Goal: Information Seeking & Learning: Learn about a topic

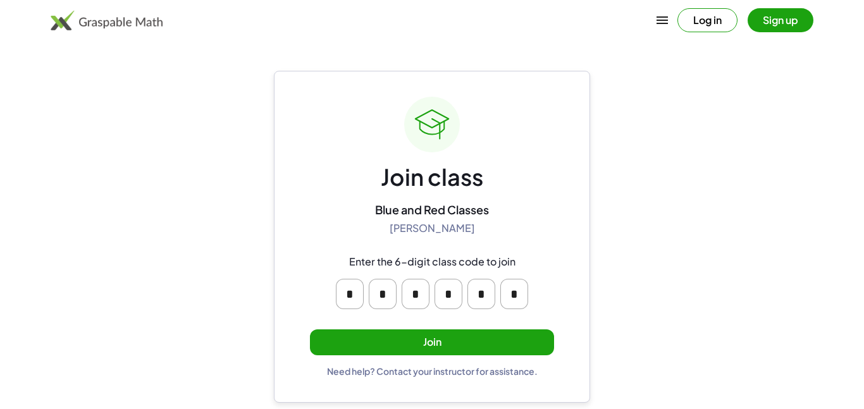
click at [481, 340] on button "Join" at bounding box center [432, 343] width 244 height 26
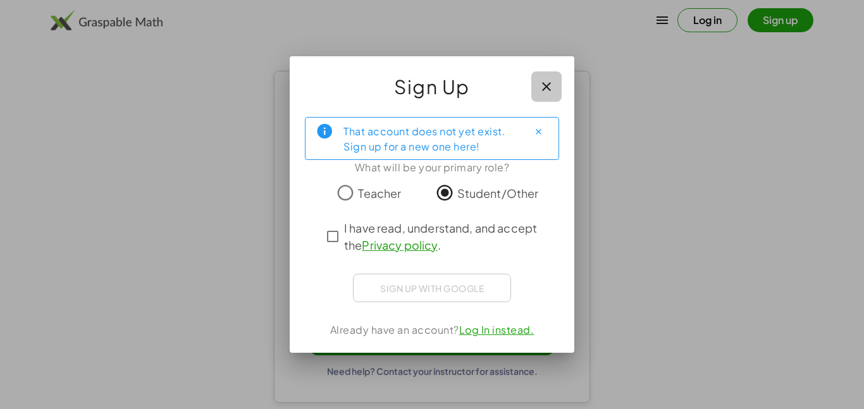
click at [546, 91] on icon "button" at bounding box center [546, 86] width 15 height 15
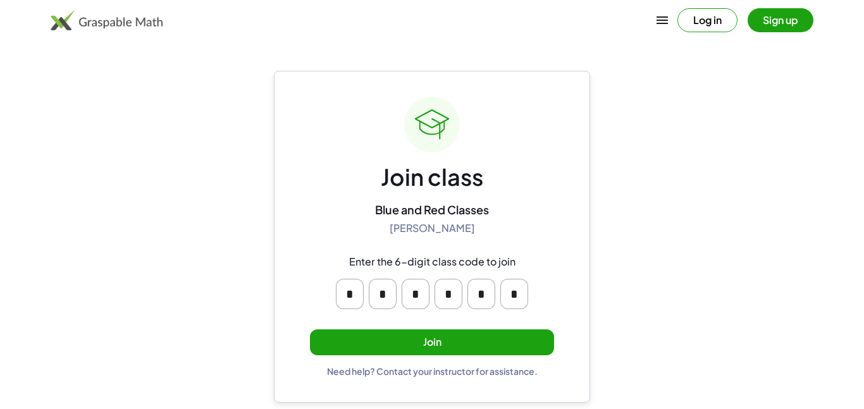
click at [422, 349] on button "Join" at bounding box center [432, 343] width 244 height 26
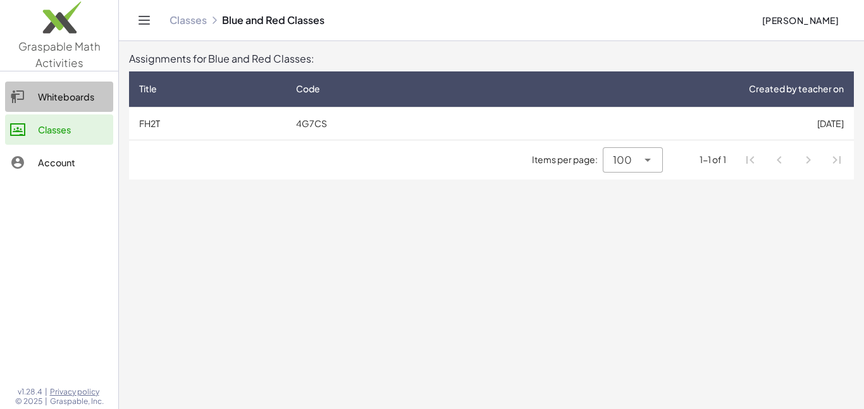
click at [70, 103] on div "Whiteboards" at bounding box center [73, 96] width 70 height 15
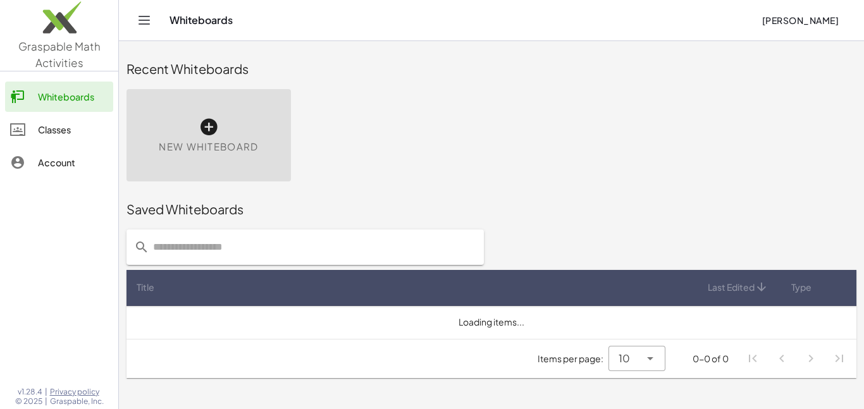
click at [70, 103] on div "Whiteboards" at bounding box center [73, 96] width 70 height 15
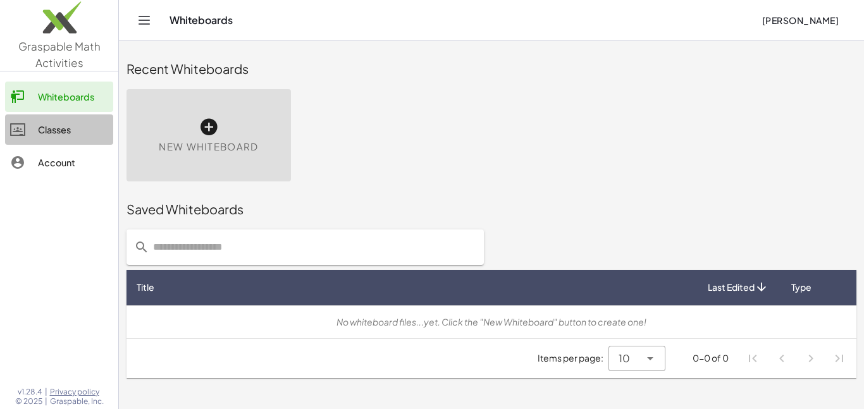
click at [69, 122] on div "Classes" at bounding box center [73, 129] width 70 height 15
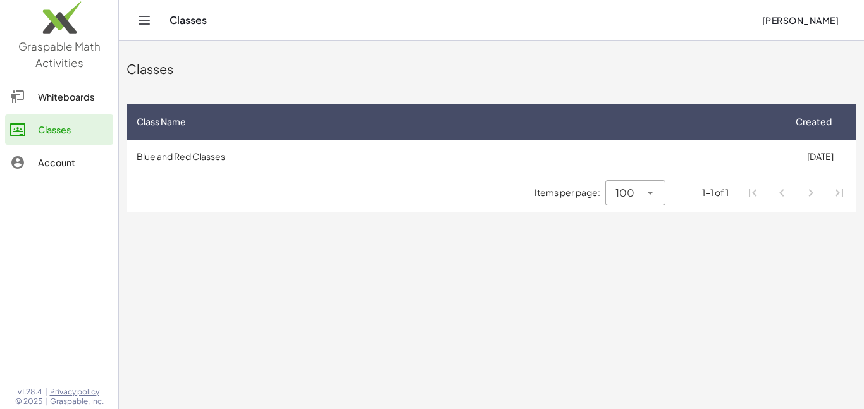
click at [249, 156] on td "Blue and Red Classes" at bounding box center [455, 156] width 657 height 33
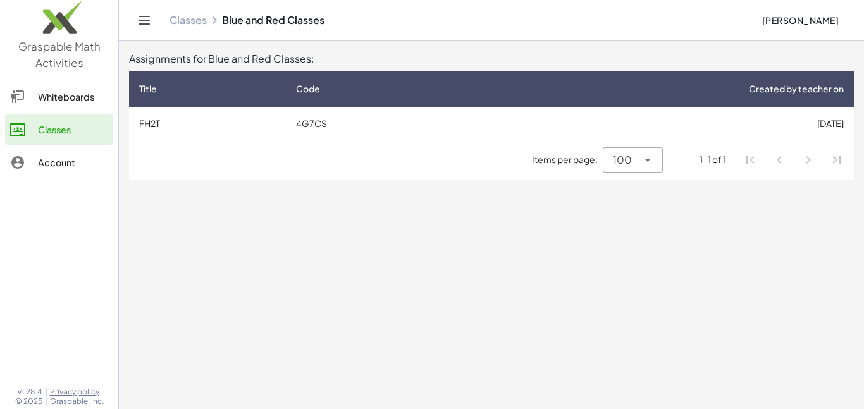
click at [197, 121] on td "FH2T" at bounding box center [207, 123] width 157 height 33
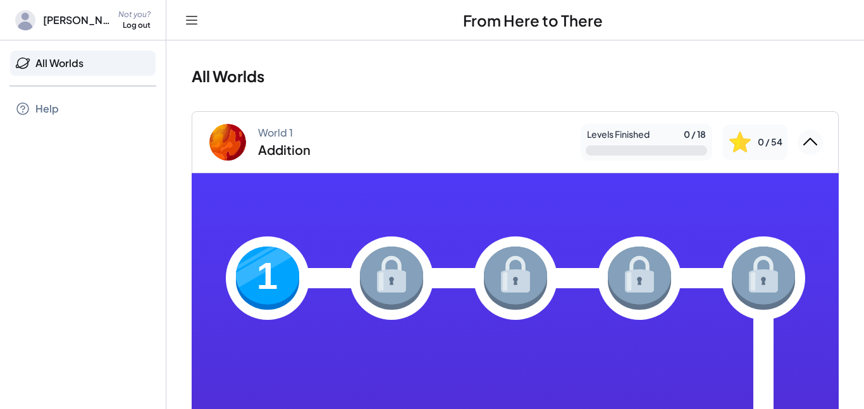
click at [287, 281] on img at bounding box center [267, 278] width 63 height 63
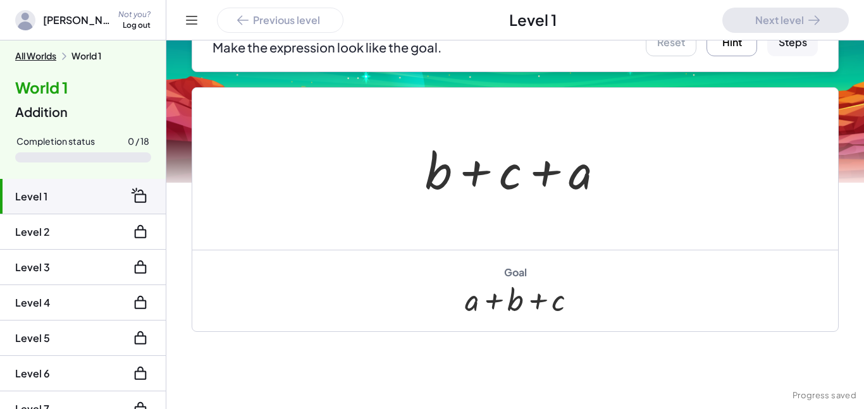
scroll to position [233, 0]
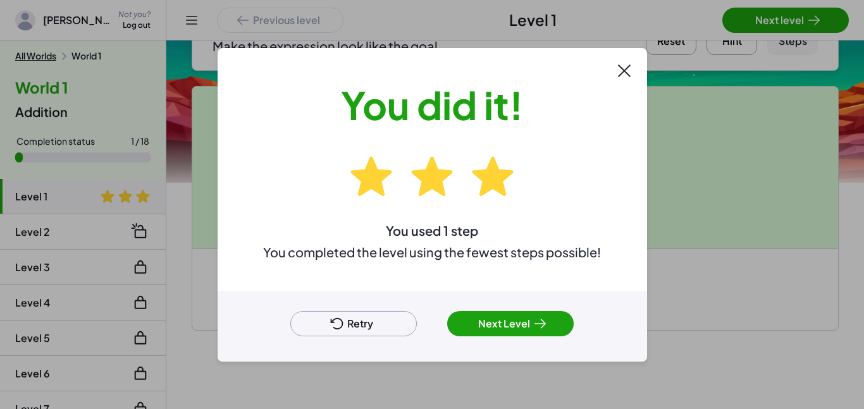
click at [533, 337] on div "Retry Next Level" at bounding box center [433, 326] width 430 height 71
click at [536, 323] on icon at bounding box center [540, 323] width 11 height 9
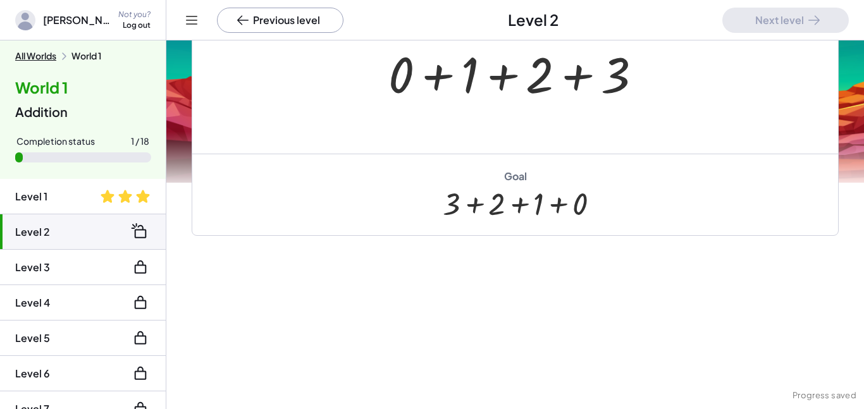
scroll to position [219, 0]
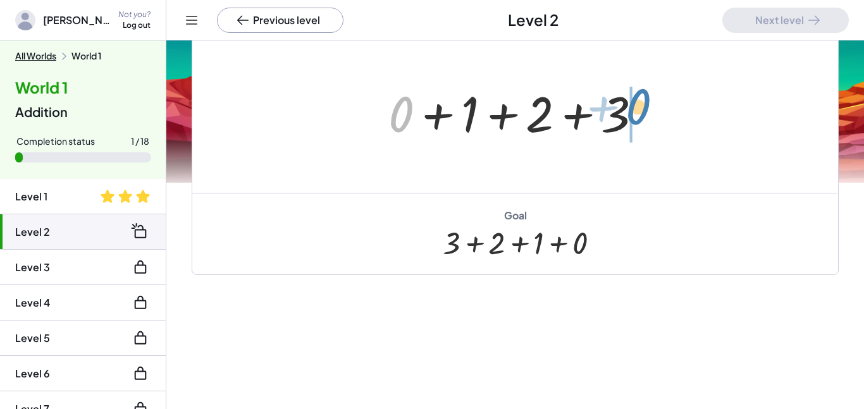
drag, startPoint x: 402, startPoint y: 113, endPoint x: 643, endPoint y: 107, distance: 240.5
click at [643, 107] on div at bounding box center [520, 112] width 276 height 65
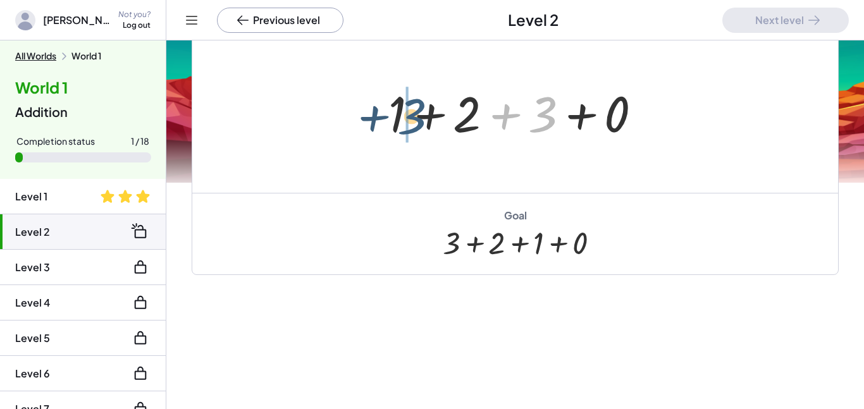
drag, startPoint x: 551, startPoint y: 113, endPoint x: 406, endPoint y: 109, distance: 144.9
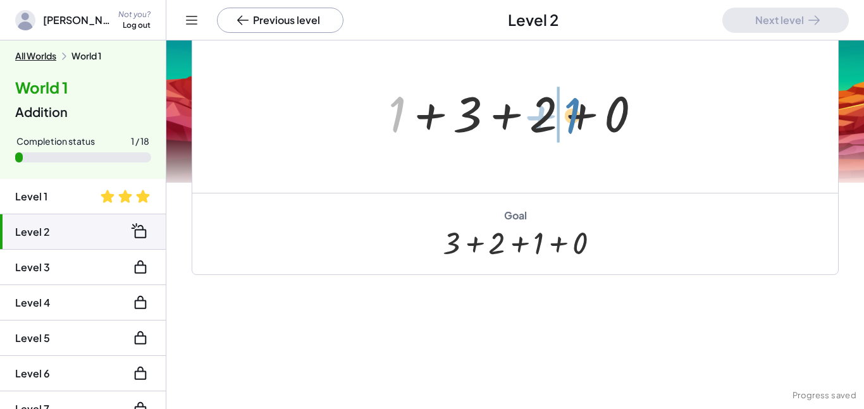
drag, startPoint x: 397, startPoint y: 111, endPoint x: 571, endPoint y: 112, distance: 174.0
click at [571, 112] on div at bounding box center [520, 112] width 276 height 65
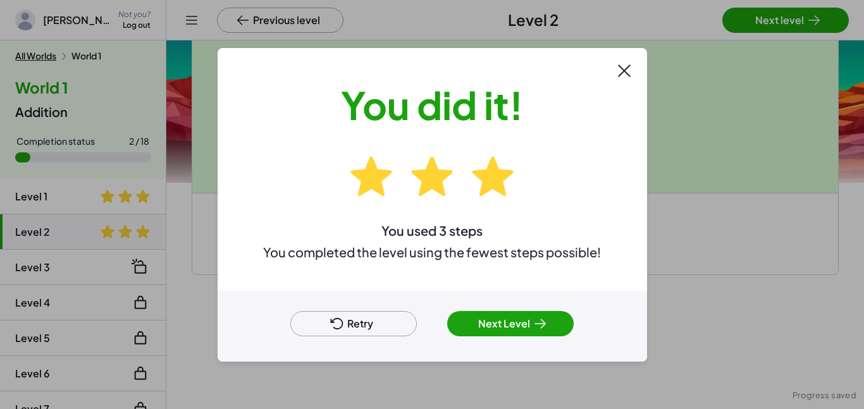
click at [540, 332] on button "Next Level" at bounding box center [510, 323] width 127 height 25
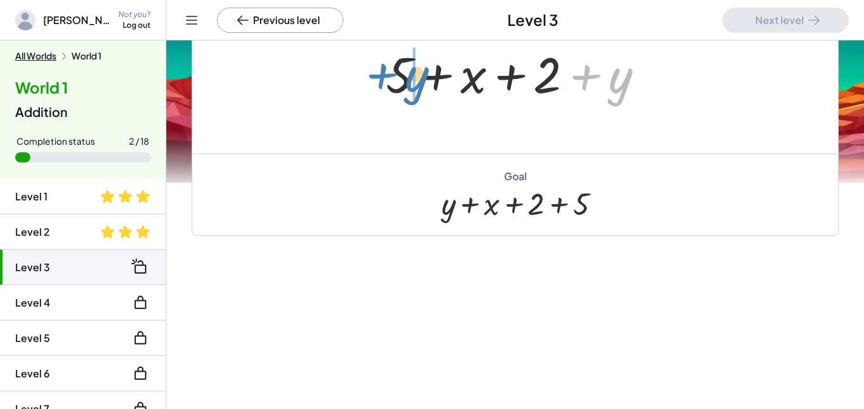
drag, startPoint x: 636, startPoint y: 75, endPoint x: 431, endPoint y: 73, distance: 204.3
click at [431, 73] on div at bounding box center [521, 72] width 282 height 65
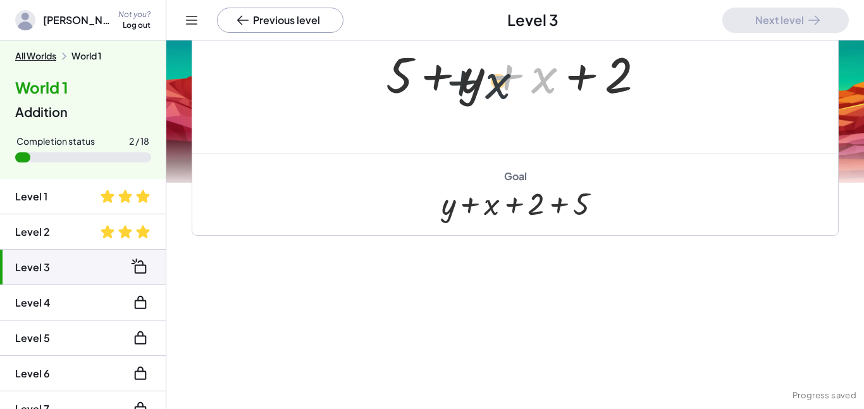
drag, startPoint x: 539, startPoint y: 71, endPoint x: 491, endPoint y: 75, distance: 48.2
click at [491, 75] on div at bounding box center [521, 72] width 282 height 65
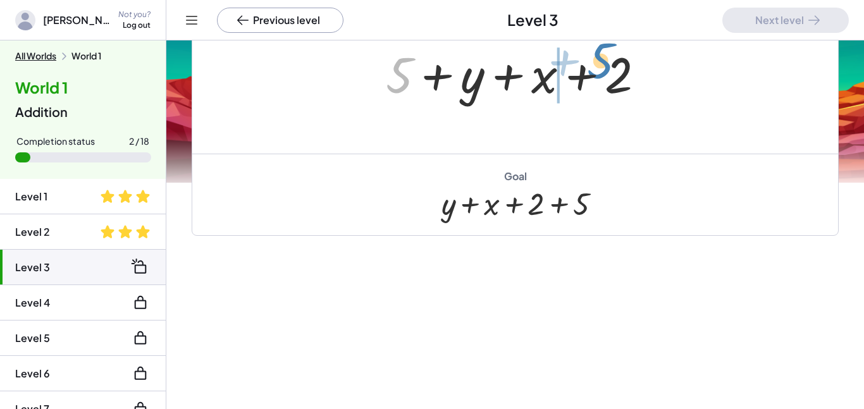
drag, startPoint x: 412, startPoint y: 66, endPoint x: 612, endPoint y: 51, distance: 199.8
click at [612, 51] on div at bounding box center [521, 72] width 282 height 65
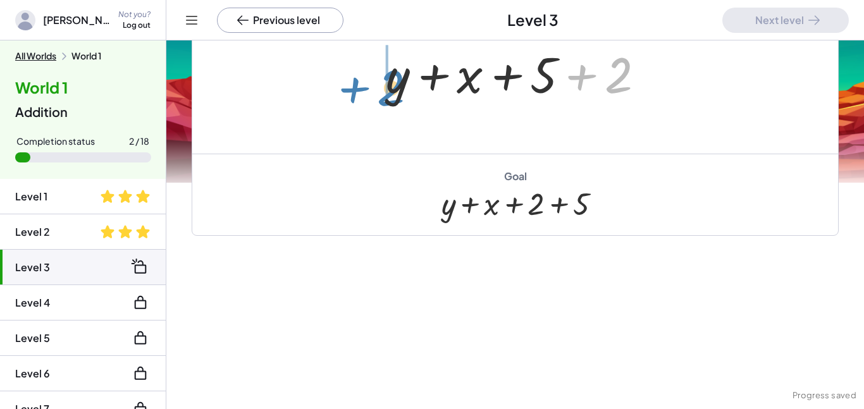
drag, startPoint x: 620, startPoint y: 68, endPoint x: 373, endPoint y: 70, distance: 246.7
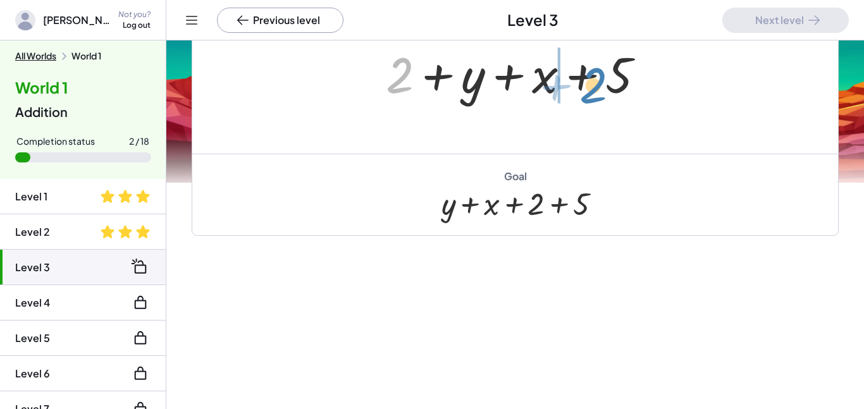
drag, startPoint x: 399, startPoint y: 85, endPoint x: 590, endPoint y: 94, distance: 191.9
click at [590, 94] on div at bounding box center [521, 72] width 282 height 65
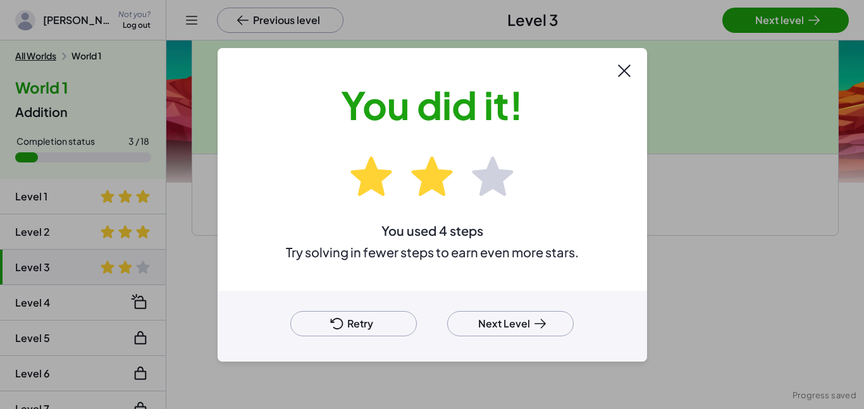
click at [493, 326] on button "Next Level" at bounding box center [510, 323] width 127 height 25
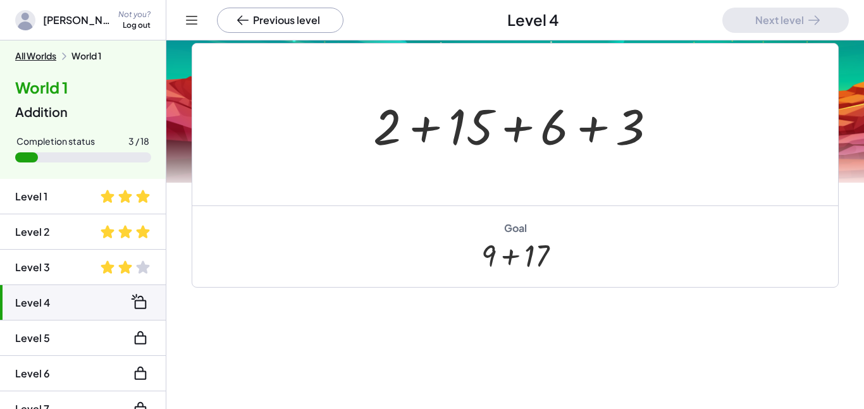
scroll to position [299, 0]
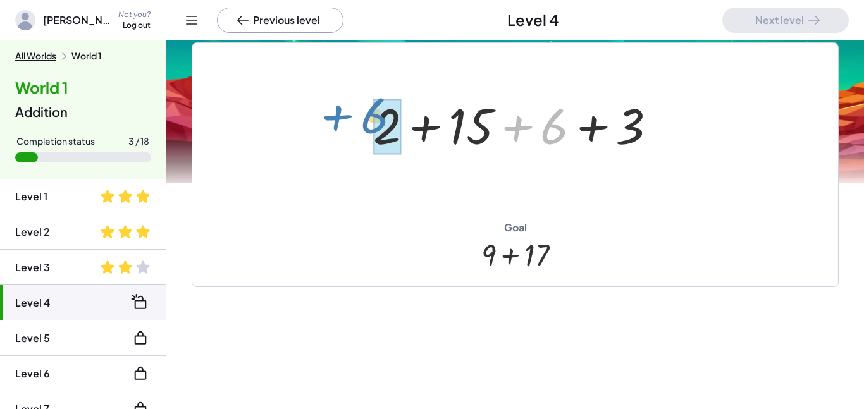
drag, startPoint x: 558, startPoint y: 128, endPoint x: 380, endPoint y: 117, distance: 178.7
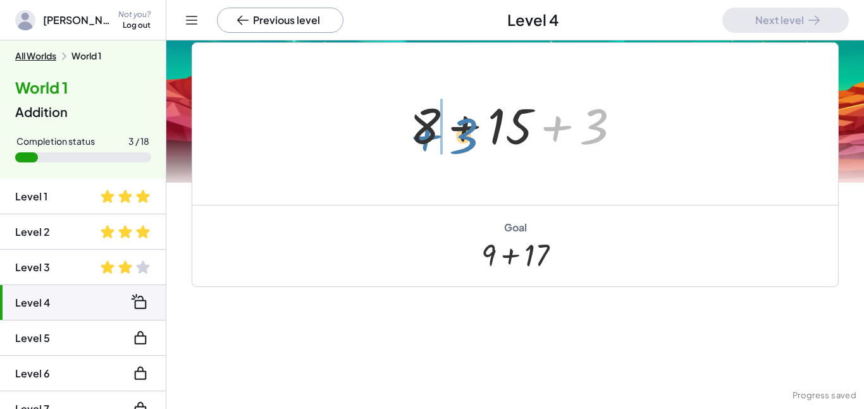
drag, startPoint x: 585, startPoint y: 130, endPoint x: 463, endPoint y: 137, distance: 121.6
click at [463, 137] on div at bounding box center [520, 124] width 233 height 65
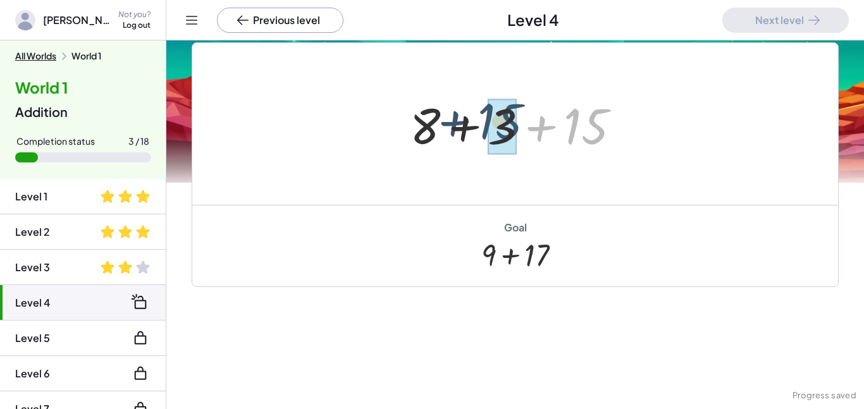
drag, startPoint x: 600, startPoint y: 129, endPoint x: 511, endPoint y: 123, distance: 89.4
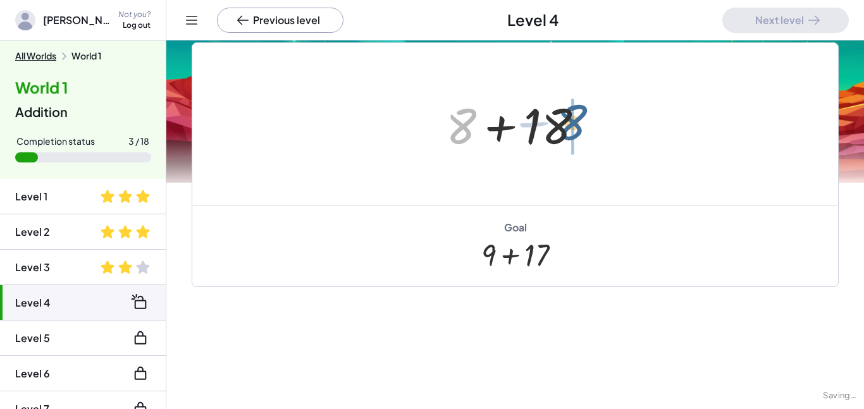
drag, startPoint x: 462, startPoint y: 132, endPoint x: 581, endPoint y: 130, distance: 118.3
click at [581, 130] on div at bounding box center [520, 124] width 161 height 65
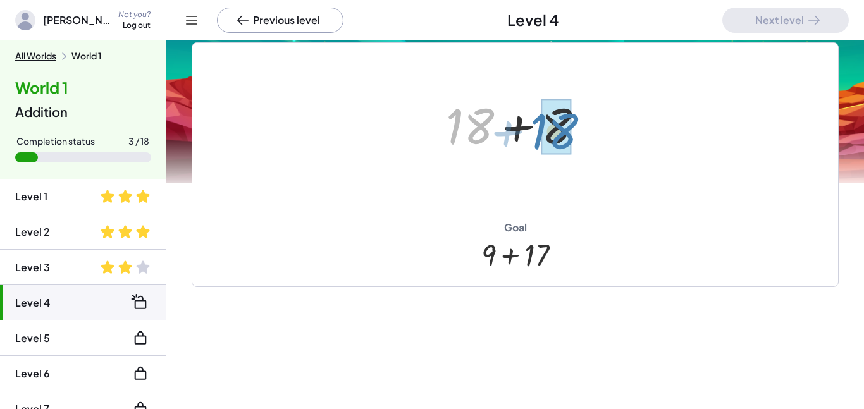
drag, startPoint x: 485, startPoint y: 128, endPoint x: 571, endPoint y: 127, distance: 86.0
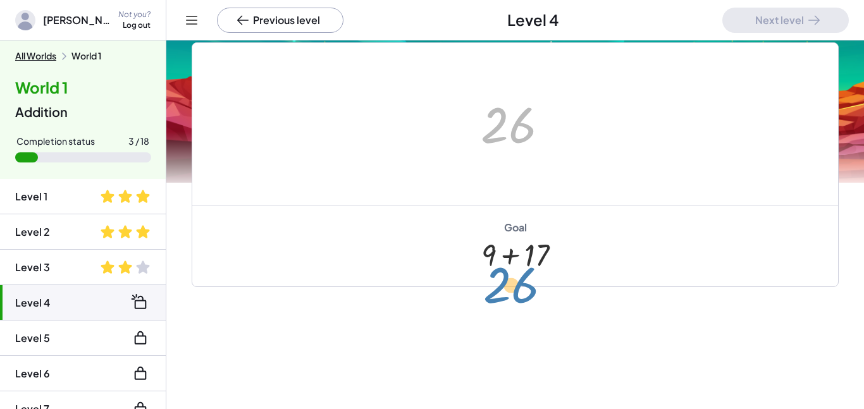
drag, startPoint x: 504, startPoint y: 130, endPoint x: 506, endPoint y: 270, distance: 139.8
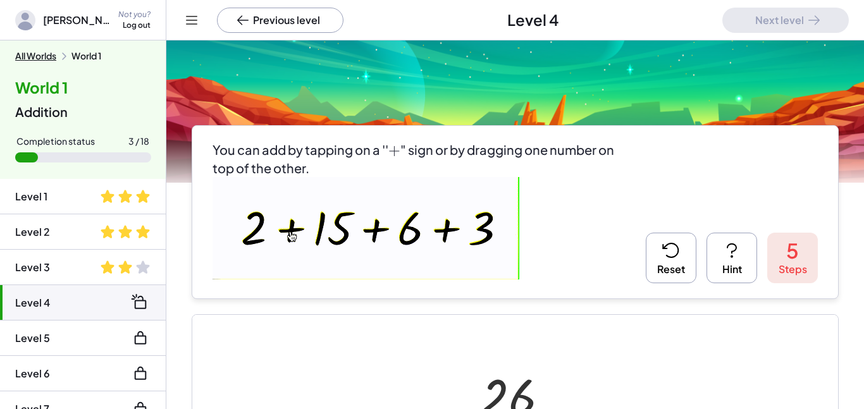
scroll to position [30, 0]
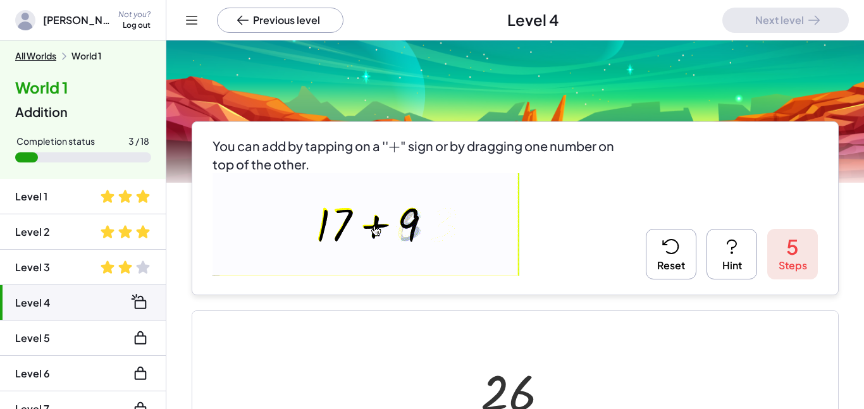
click at [671, 261] on button "Reset" at bounding box center [671, 254] width 51 height 51
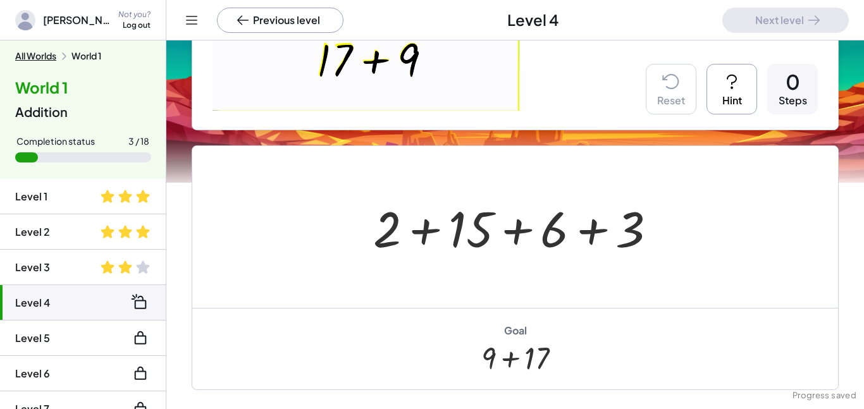
scroll to position [207, 0]
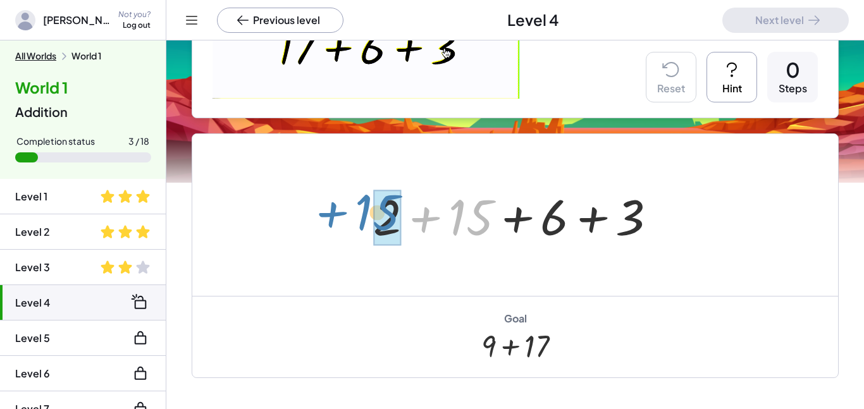
drag, startPoint x: 466, startPoint y: 232, endPoint x: 378, endPoint y: 228, distance: 88.6
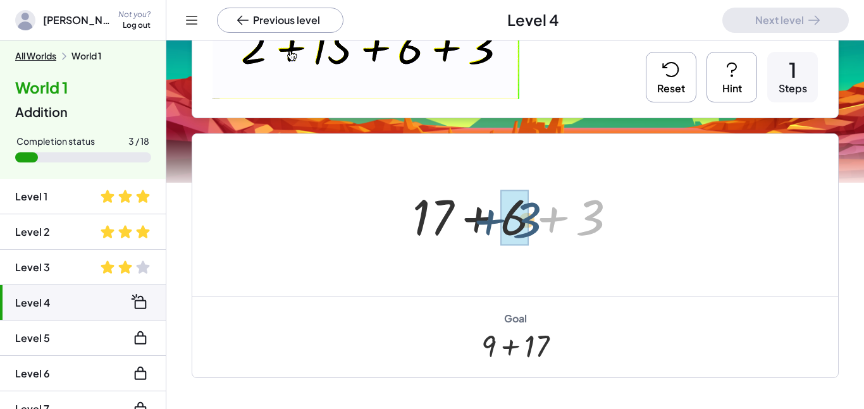
drag, startPoint x: 591, startPoint y: 223, endPoint x: 526, endPoint y: 225, distance: 65.8
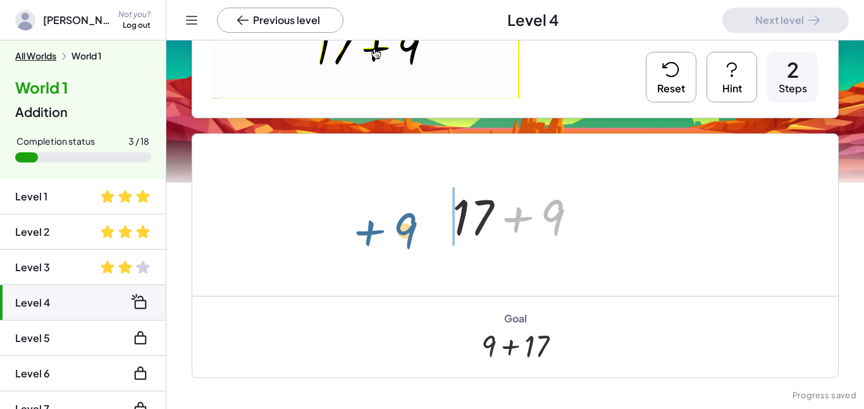
drag, startPoint x: 556, startPoint y: 220, endPoint x: 417, endPoint y: 222, distance: 139.2
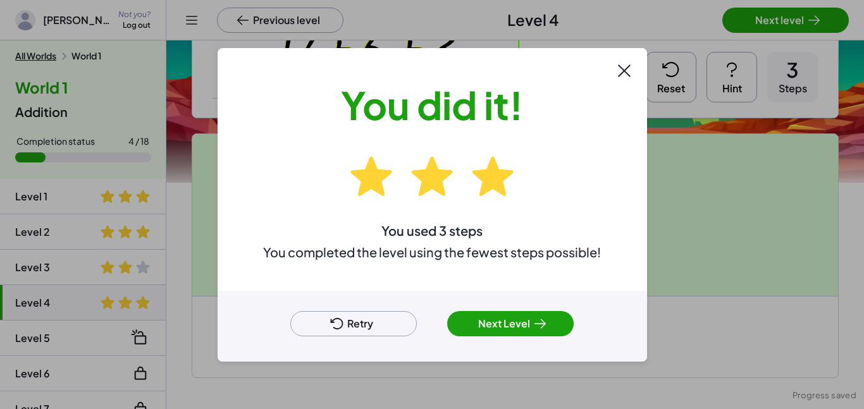
click at [479, 332] on button "Next Level" at bounding box center [510, 323] width 127 height 25
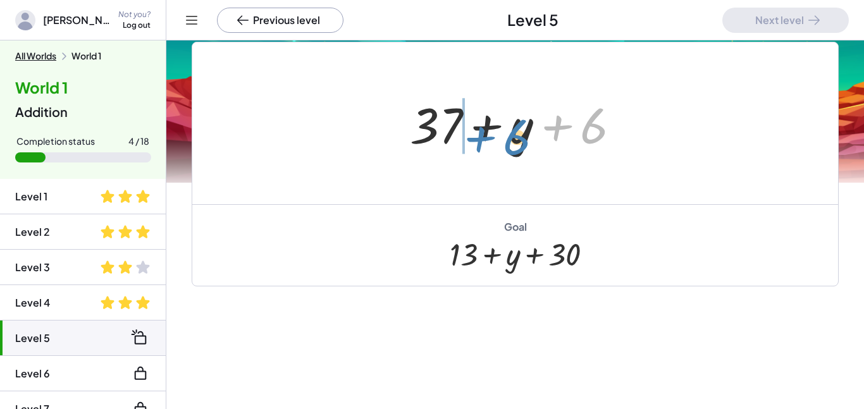
drag, startPoint x: 592, startPoint y: 133, endPoint x: 519, endPoint y: 143, distance: 73.4
click at [519, 143] on div at bounding box center [520, 123] width 233 height 65
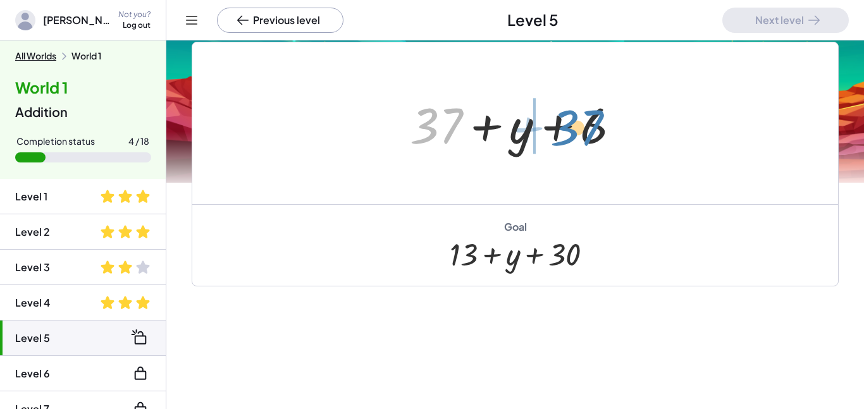
drag, startPoint x: 438, startPoint y: 117, endPoint x: 578, endPoint y: 116, distance: 140.4
click at [578, 116] on div at bounding box center [520, 123] width 233 height 65
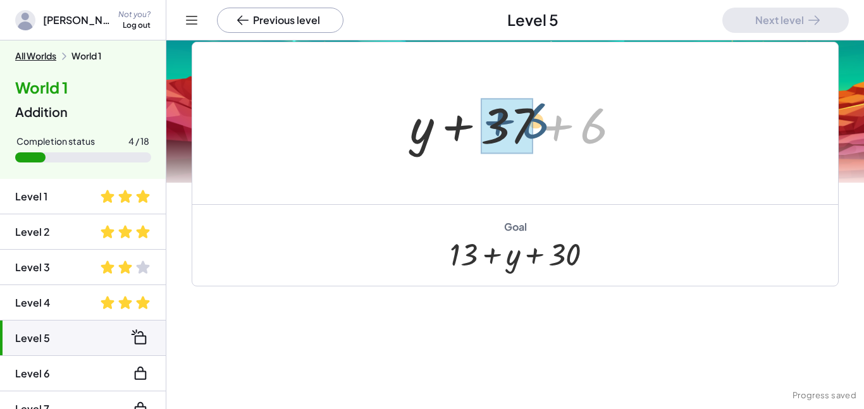
drag, startPoint x: 600, startPoint y: 127, endPoint x: 530, endPoint y: 120, distance: 70.0
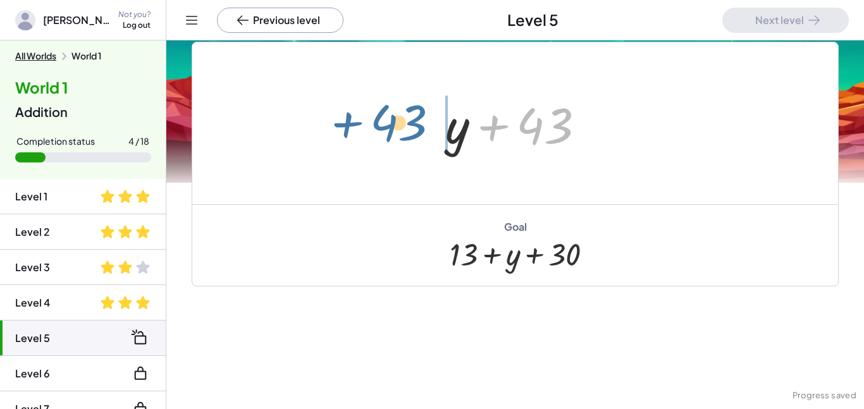
drag, startPoint x: 550, startPoint y: 127, endPoint x: 407, endPoint y: 127, distance: 143.6
click at [407, 127] on div "+ 24 + y + 6 + 13 + 24 + 13 + y + 6 + 37 + y + 6 + y + 37 + 6 + 43 + + y 43" at bounding box center [515, 123] width 646 height 162
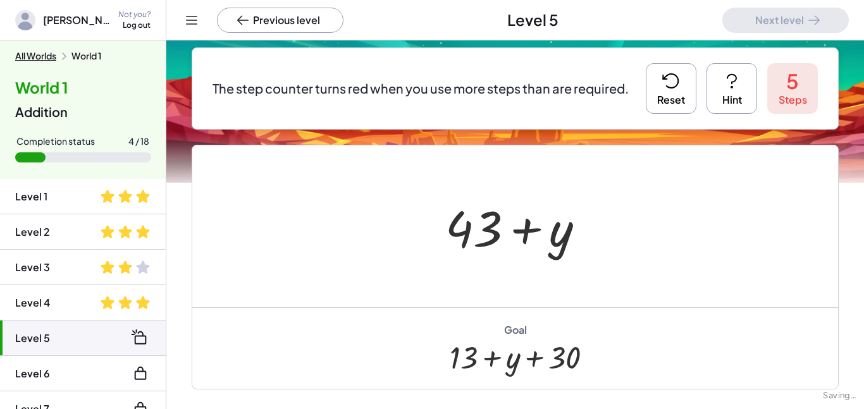
scroll to position [106, 0]
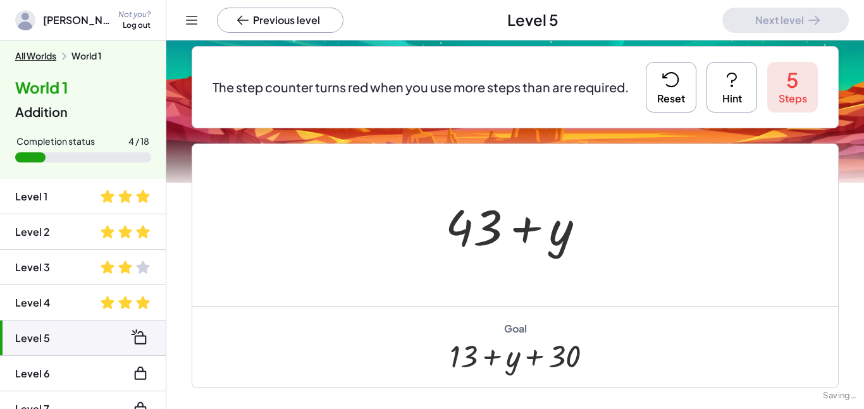
click at [688, 97] on button "Reset" at bounding box center [671, 87] width 51 height 51
click at [665, 89] on icon at bounding box center [671, 80] width 20 height 20
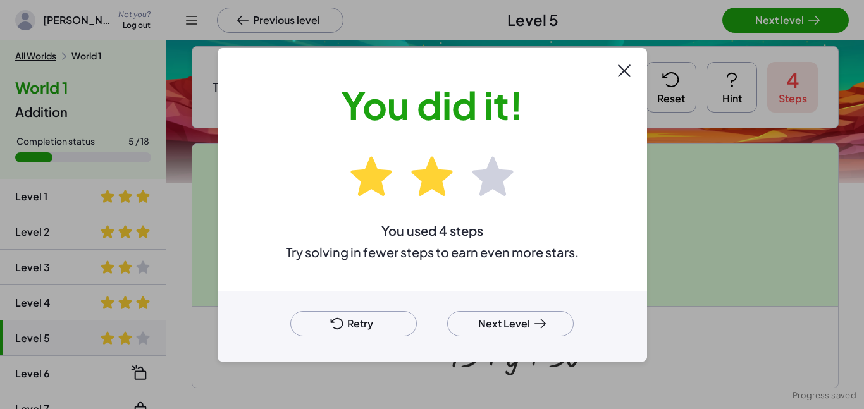
click at [522, 344] on div "Retry Next Level" at bounding box center [433, 326] width 430 height 71
click at [542, 325] on icon at bounding box center [540, 323] width 15 height 15
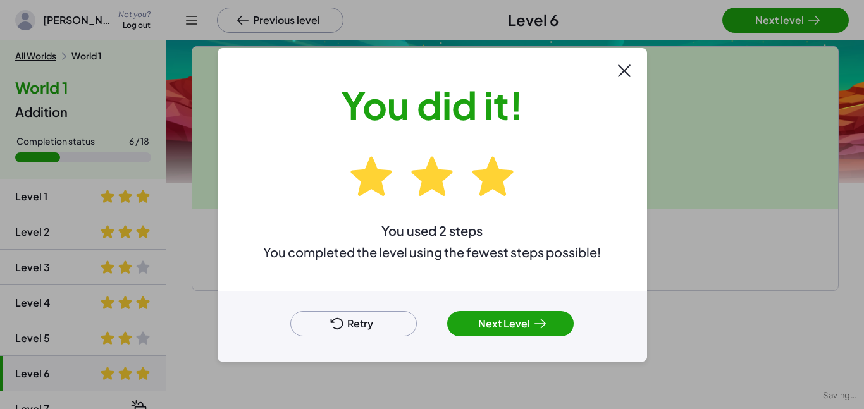
click at [559, 325] on button "Next Level" at bounding box center [510, 323] width 127 height 25
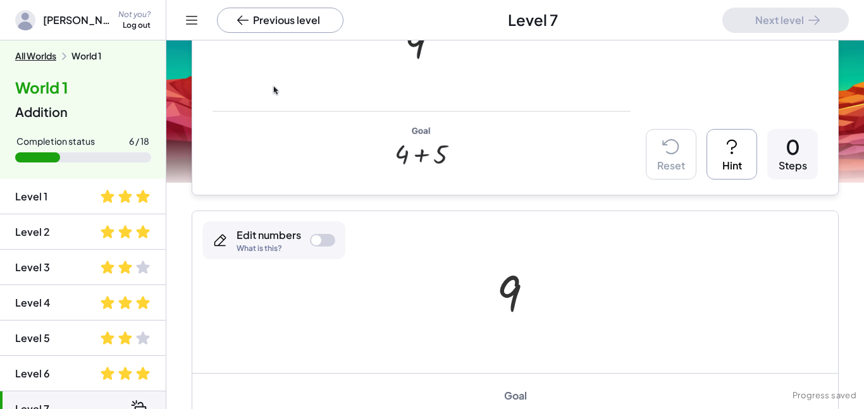
scroll to position [238, 0]
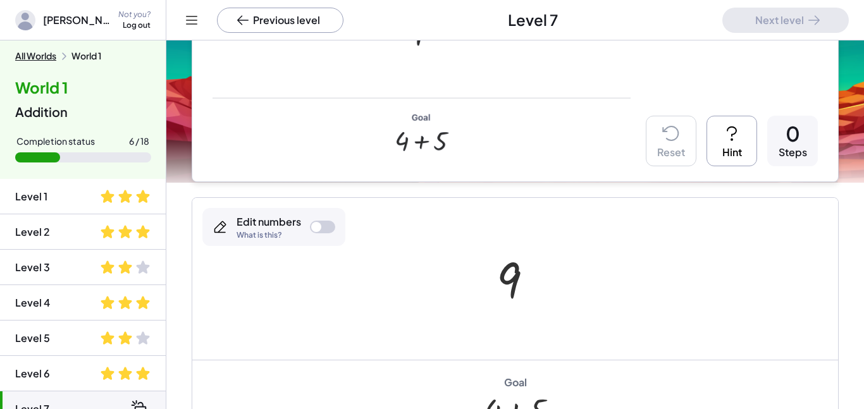
click at [316, 225] on div at bounding box center [316, 227] width 10 height 10
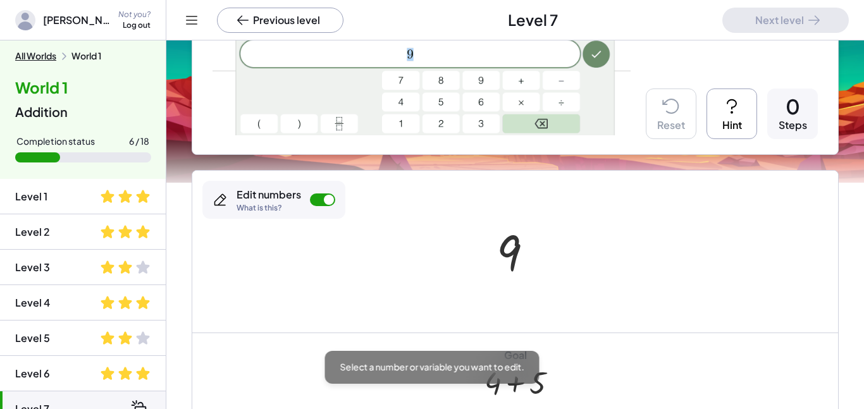
scroll to position [261, 0]
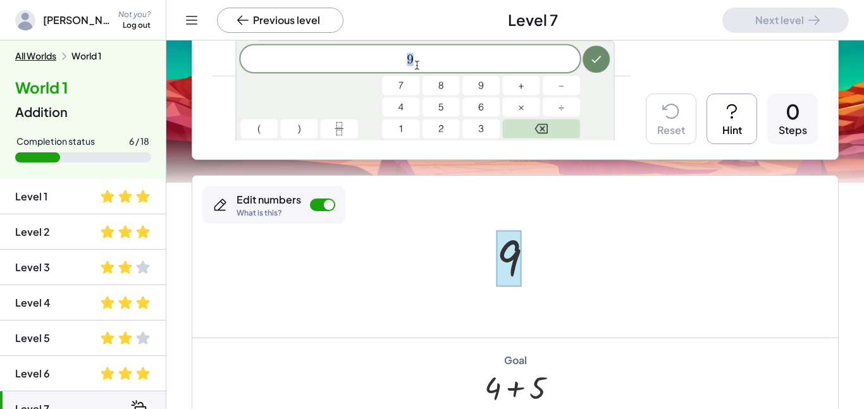
click at [509, 272] on div at bounding box center [509, 258] width 25 height 56
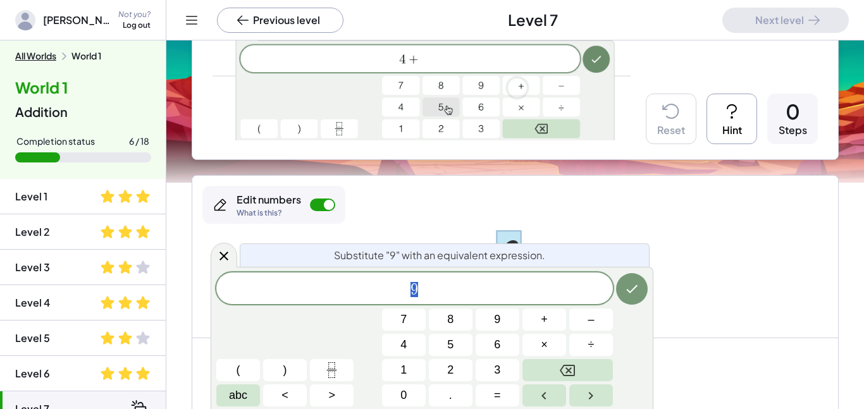
click at [684, 316] on div at bounding box center [515, 257] width 646 height 162
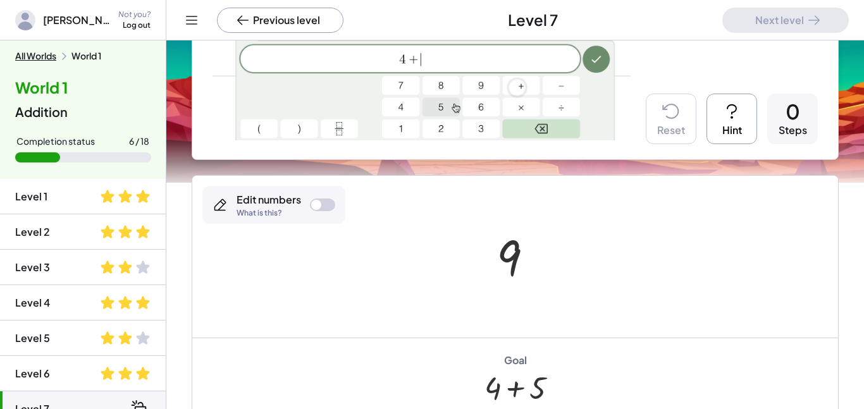
click at [502, 258] on div at bounding box center [519, 257] width 59 height 63
click at [507, 264] on div at bounding box center [519, 257] width 59 height 63
click at [312, 207] on div at bounding box center [316, 205] width 10 height 10
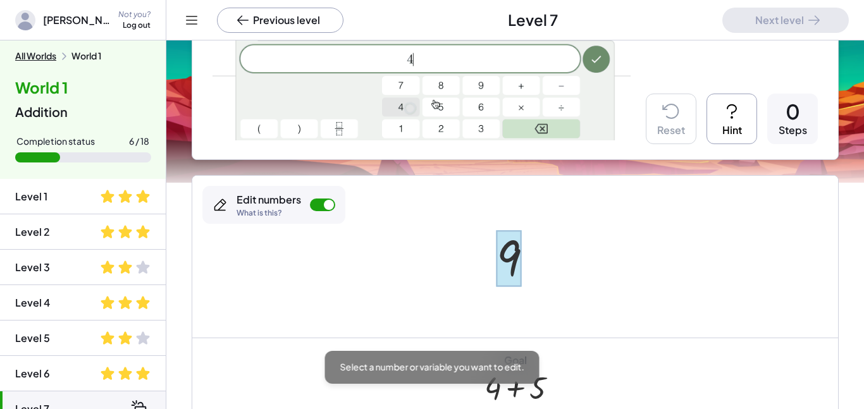
click at [497, 264] on div at bounding box center [509, 258] width 25 height 56
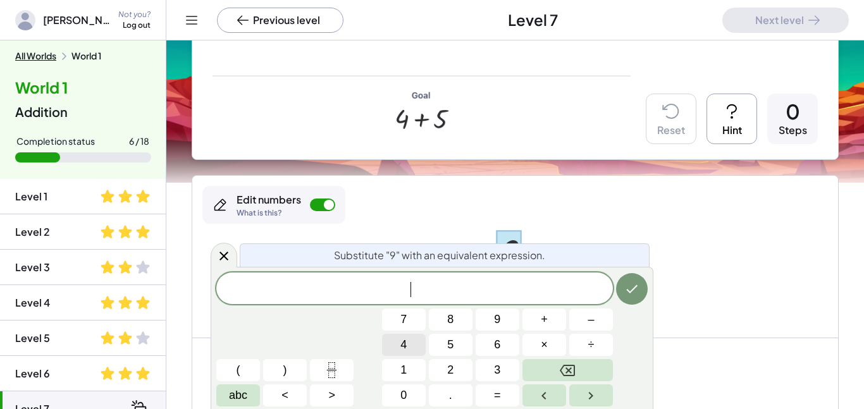
click at [418, 347] on button "4" at bounding box center [404, 345] width 44 height 22
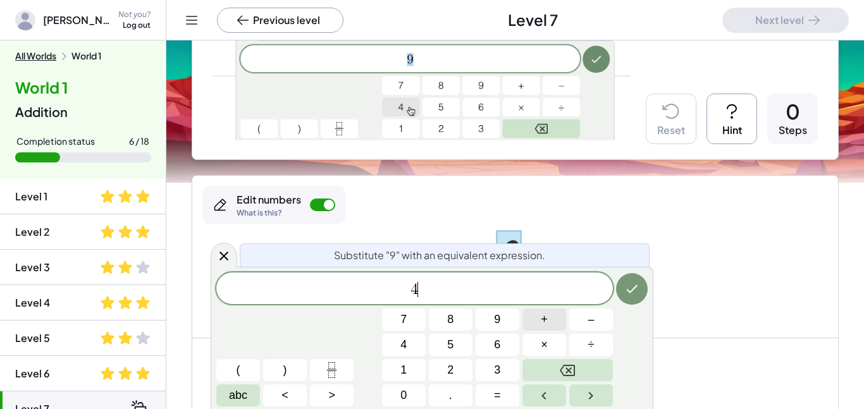
click at [558, 322] on button "+" at bounding box center [545, 320] width 44 height 22
click at [457, 342] on button "5" at bounding box center [451, 345] width 44 height 22
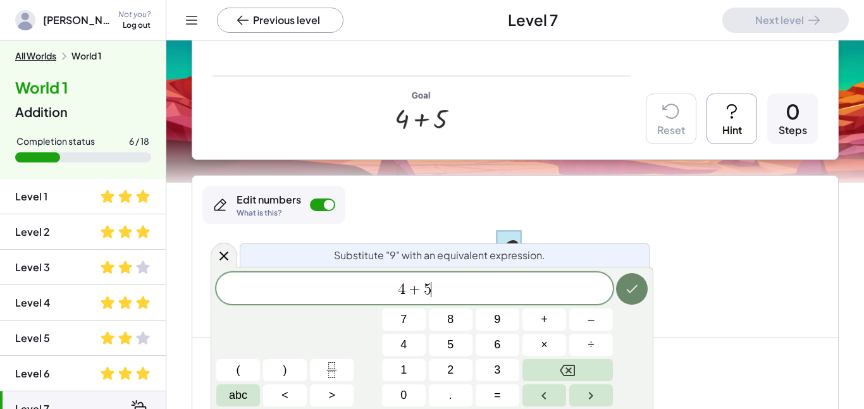
click at [622, 297] on button "Done" at bounding box center [632, 289] width 32 height 32
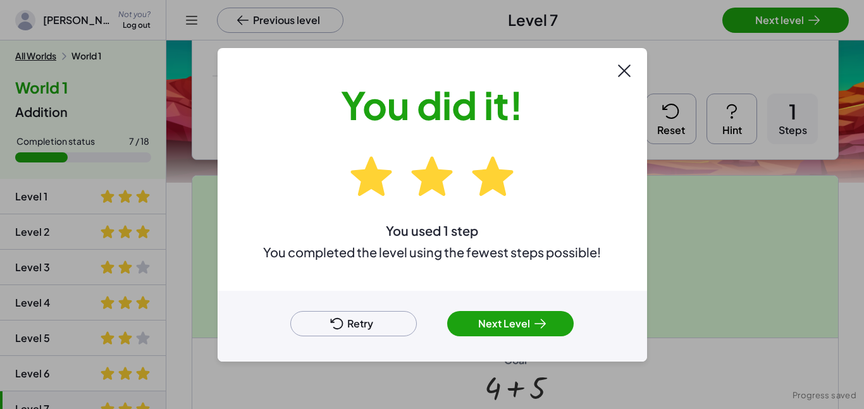
click at [513, 318] on button "Next Level" at bounding box center [510, 323] width 127 height 25
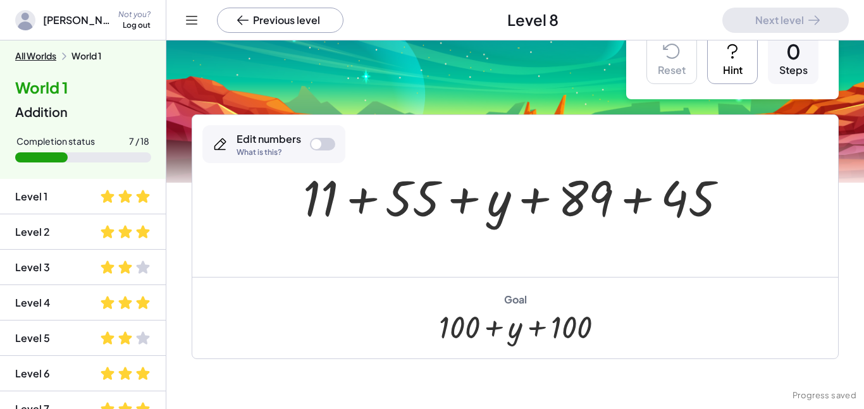
scroll to position [27, 0]
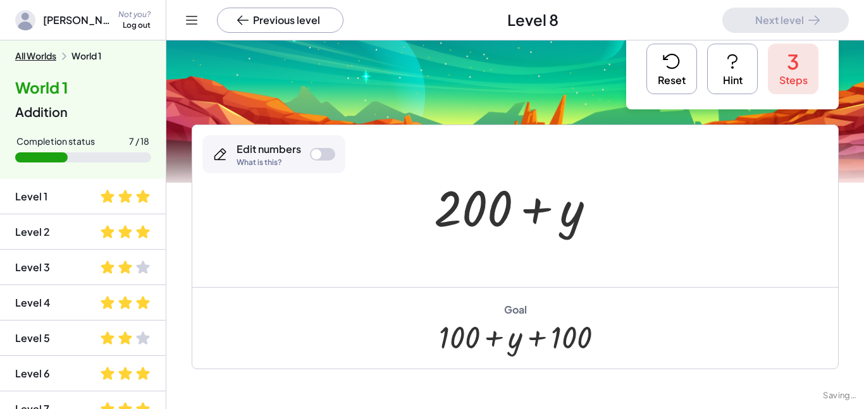
click at [678, 91] on button "Reset" at bounding box center [672, 69] width 51 height 51
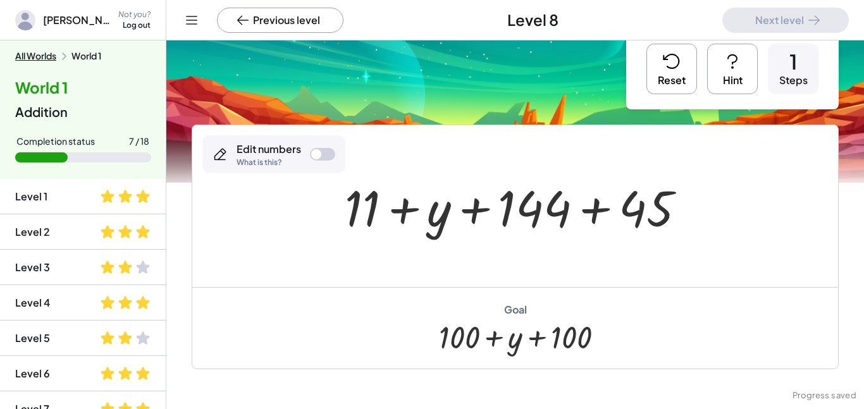
click at [676, 64] on icon at bounding box center [672, 61] width 20 height 20
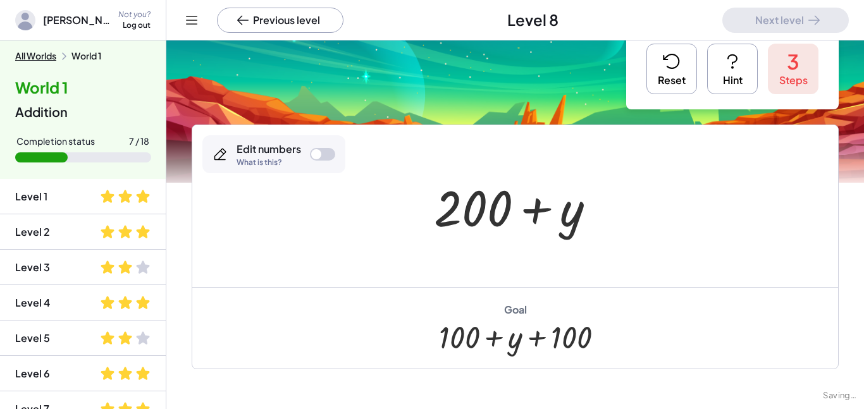
click at [678, 78] on button "Reset" at bounding box center [672, 69] width 51 height 51
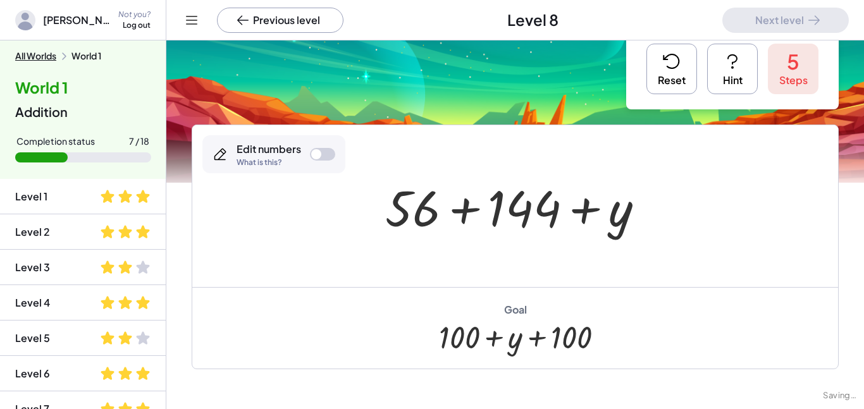
click at [726, 59] on icon at bounding box center [732, 61] width 20 height 20
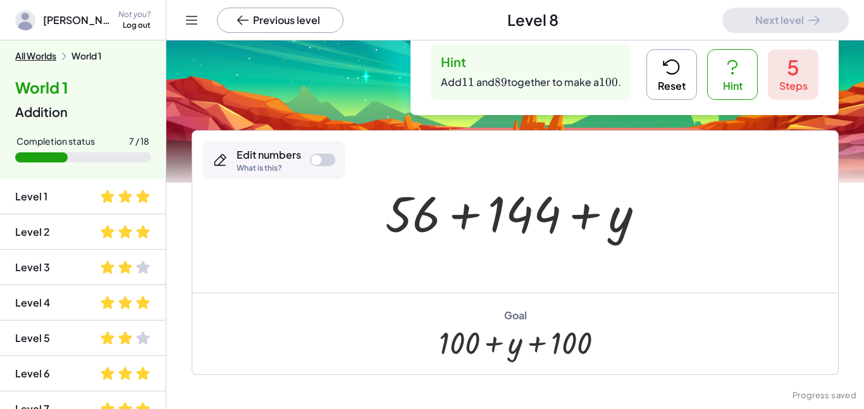
click at [681, 70] on icon at bounding box center [672, 67] width 20 height 20
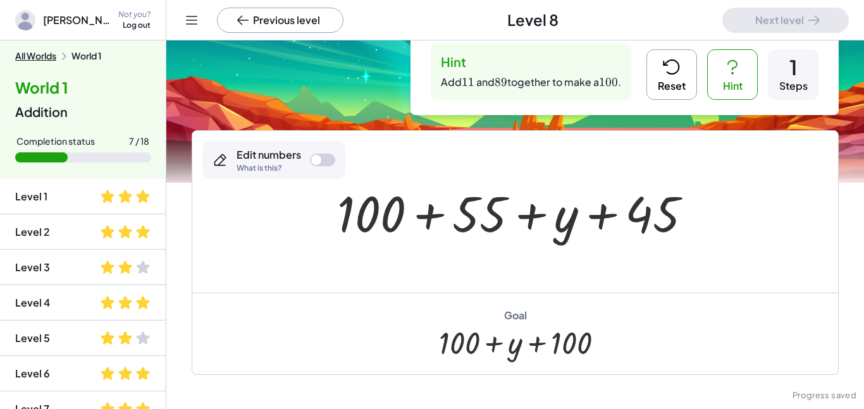
click at [666, 92] on button "Reset" at bounding box center [672, 74] width 51 height 51
click at [730, 78] on button "Hint" at bounding box center [732, 74] width 51 height 51
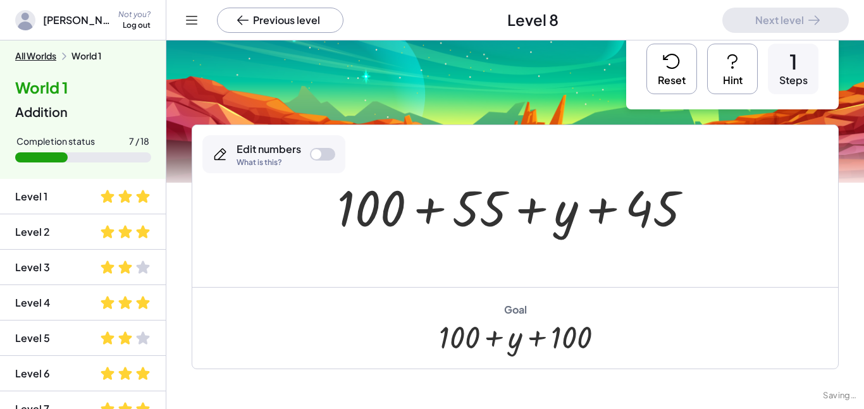
click at [727, 91] on button "Hint" at bounding box center [732, 69] width 51 height 51
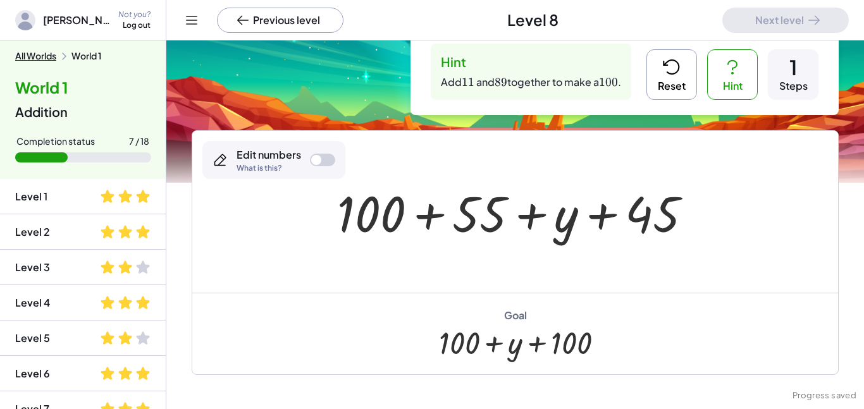
click at [741, 84] on button "Hint" at bounding box center [732, 74] width 51 height 51
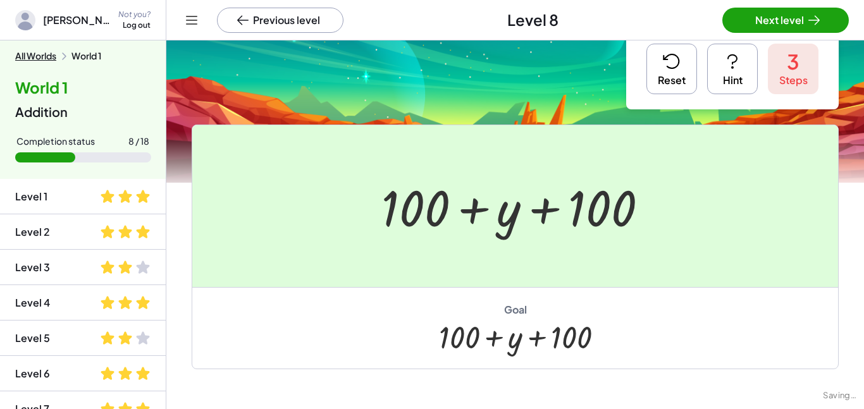
click at [844, 22] on div at bounding box center [432, 204] width 864 height 409
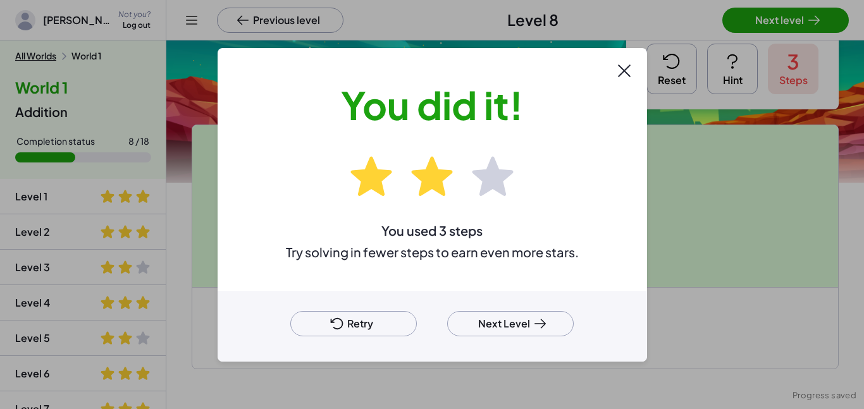
click at [822, 32] on div at bounding box center [432, 204] width 864 height 409
click at [541, 325] on icon at bounding box center [540, 323] width 15 height 15
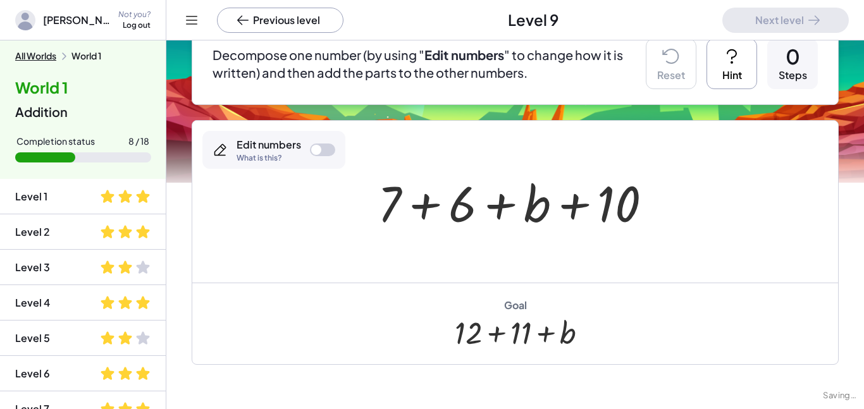
scroll to position [132, 0]
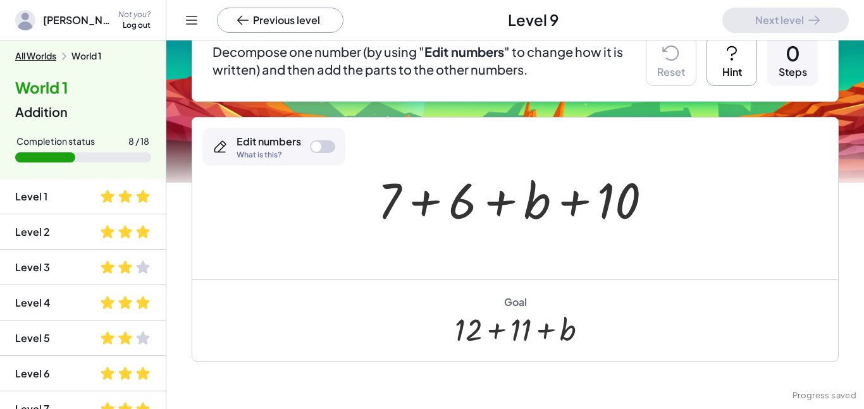
click at [320, 149] on div at bounding box center [316, 147] width 10 height 10
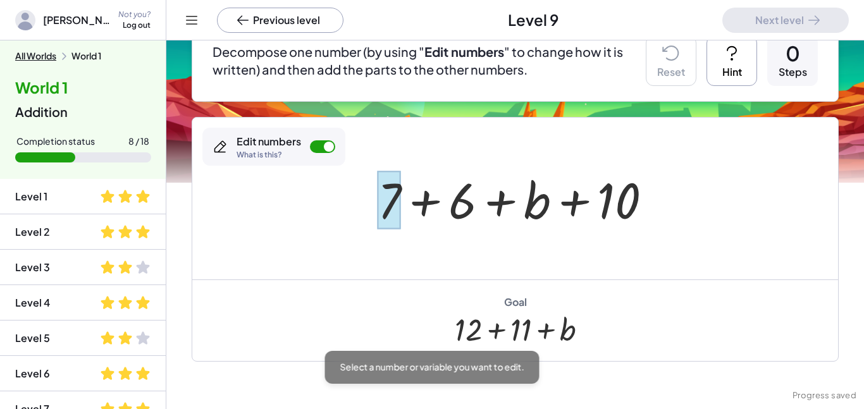
click at [392, 217] on div at bounding box center [389, 200] width 23 height 59
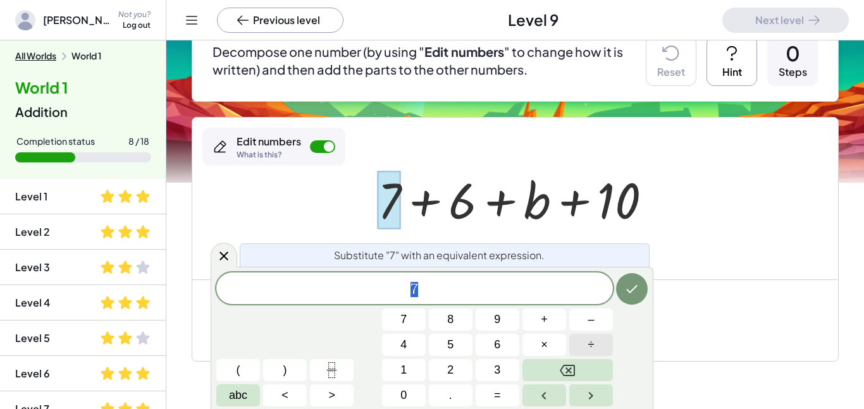
click at [588, 343] on span "÷" at bounding box center [591, 345] width 6 height 17
click at [584, 372] on button "Backspace" at bounding box center [568, 370] width 90 height 22
click at [661, 321] on div "Goal + 12 + 11 + b" at bounding box center [515, 321] width 646 height 82
click at [703, 263] on div at bounding box center [515, 199] width 646 height 162
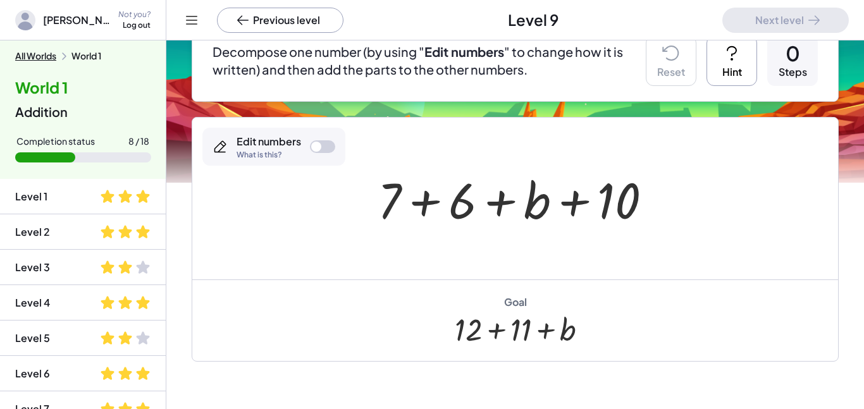
scroll to position [258, 0]
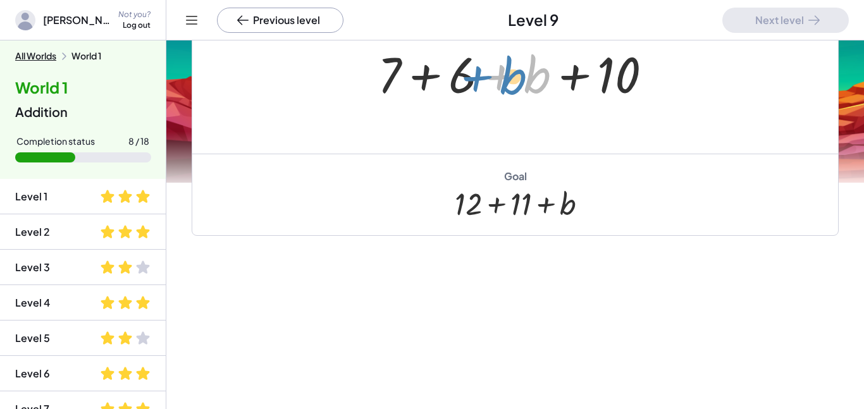
drag, startPoint x: 547, startPoint y: 75, endPoint x: 524, endPoint y: 77, distance: 22.8
click at [524, 77] on div at bounding box center [519, 72] width 297 height 65
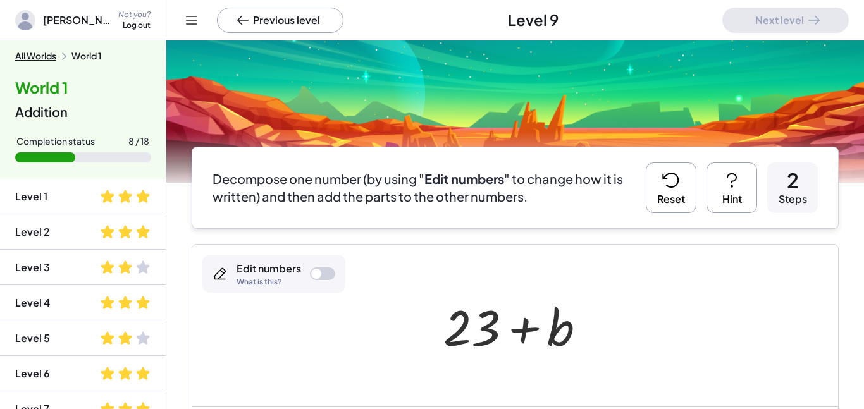
scroll to position [6, 0]
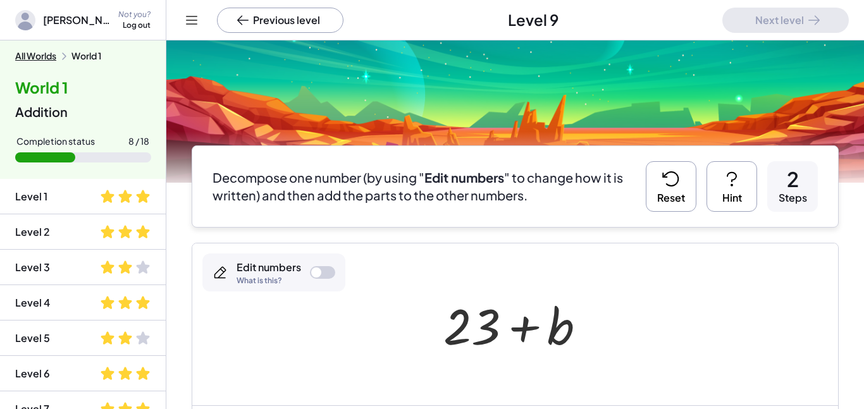
click at [676, 197] on button "Reset" at bounding box center [671, 186] width 51 height 51
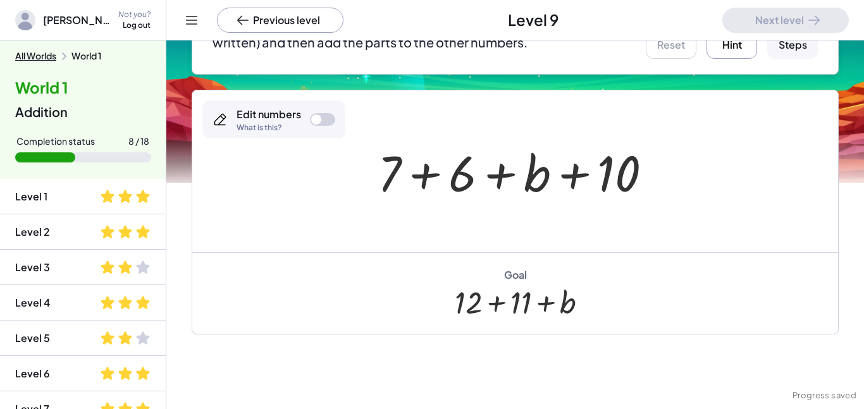
scroll to position [163, 0]
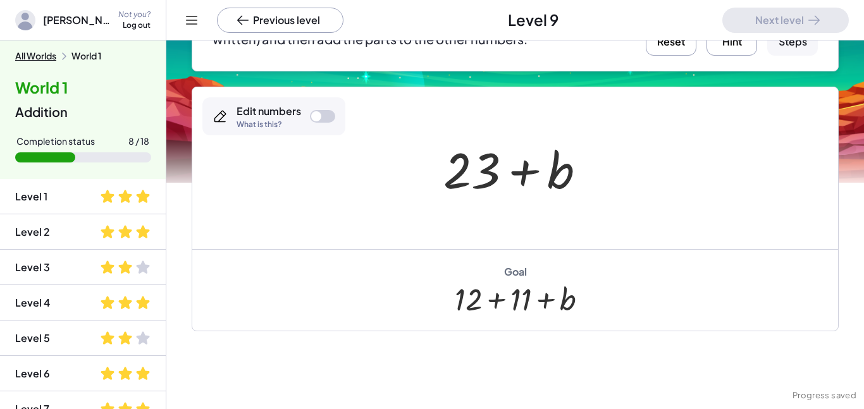
click at [318, 123] on div "Edit numbers What is this?" at bounding box center [273, 116] width 143 height 38
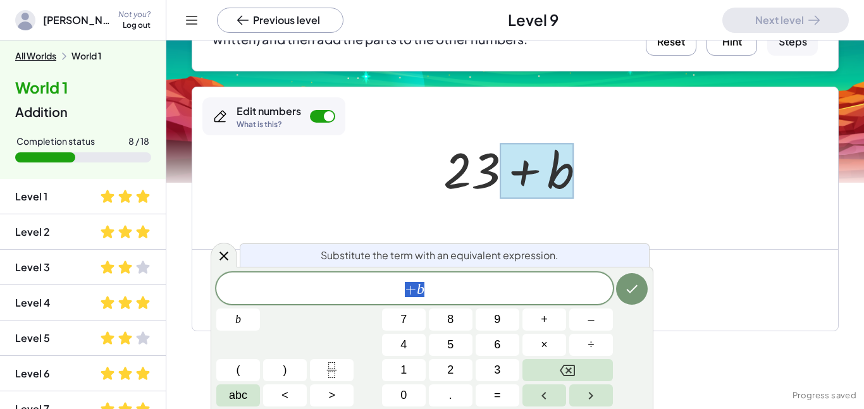
scroll to position [2, 0]
click at [479, 163] on div at bounding box center [519, 168] width 165 height 65
click at [469, 186] on div at bounding box center [519, 168] width 165 height 65
click at [635, 287] on icon "Done" at bounding box center [631, 289] width 15 height 15
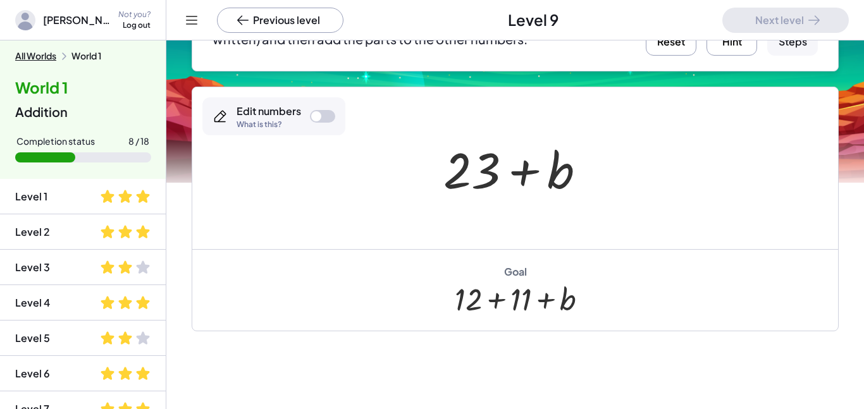
scroll to position [0, 0]
click at [478, 175] on div at bounding box center [519, 168] width 165 height 65
click at [309, 115] on div "Edit numbers What is this?" at bounding box center [273, 116] width 143 height 38
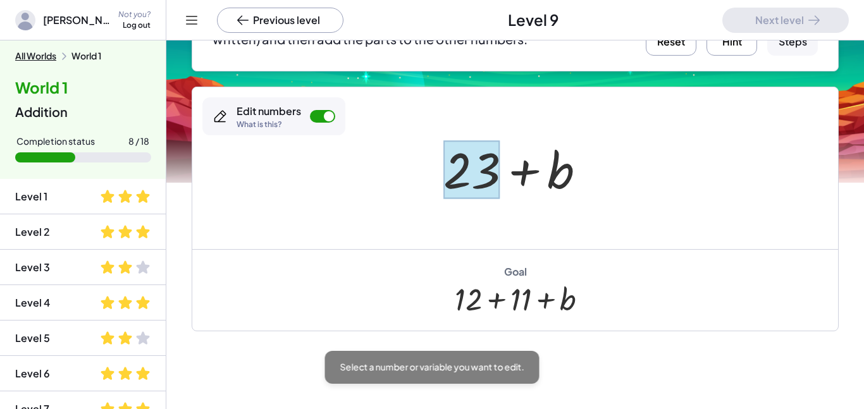
click at [468, 183] on div at bounding box center [471, 169] width 57 height 59
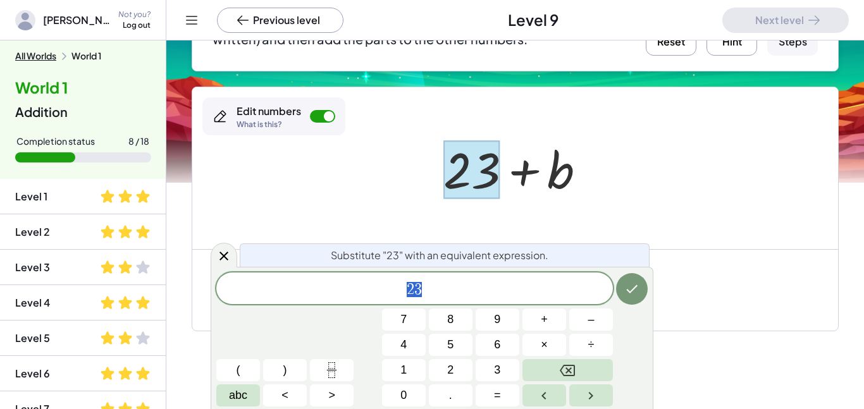
scroll to position [3, 0]
click at [571, 363] on icon "Backspace" at bounding box center [567, 370] width 15 height 15
click at [571, 364] on icon "Backspace" at bounding box center [567, 370] width 15 height 15
click at [415, 363] on button "1" at bounding box center [404, 370] width 44 height 22
click at [443, 368] on button "2" at bounding box center [451, 370] width 44 height 22
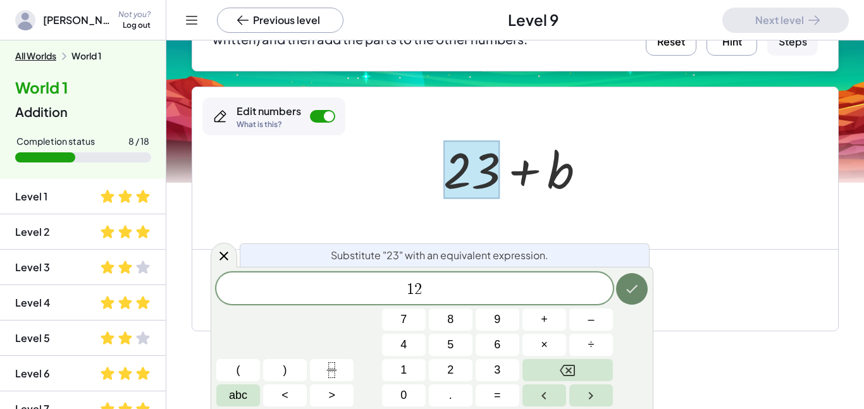
click at [635, 290] on icon "Done" at bounding box center [631, 289] width 15 height 15
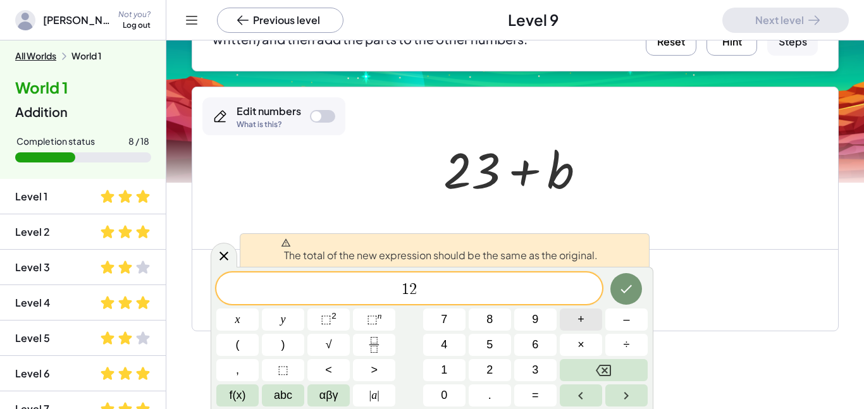
click at [584, 323] on button "+" at bounding box center [581, 320] width 42 height 22
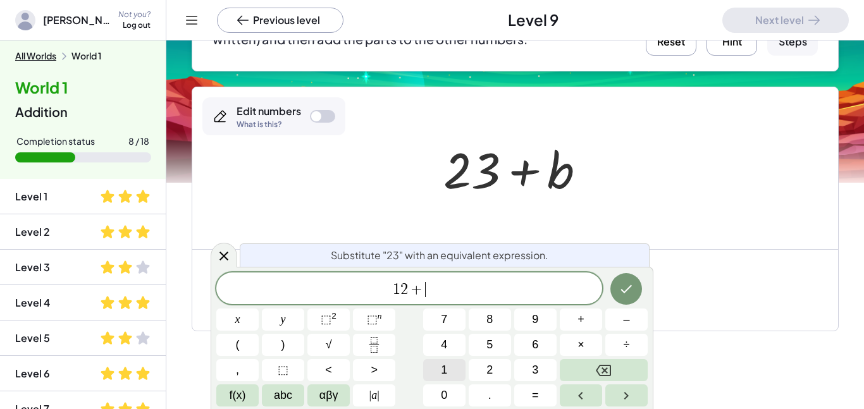
click at [455, 364] on button "1" at bounding box center [444, 370] width 42 height 22
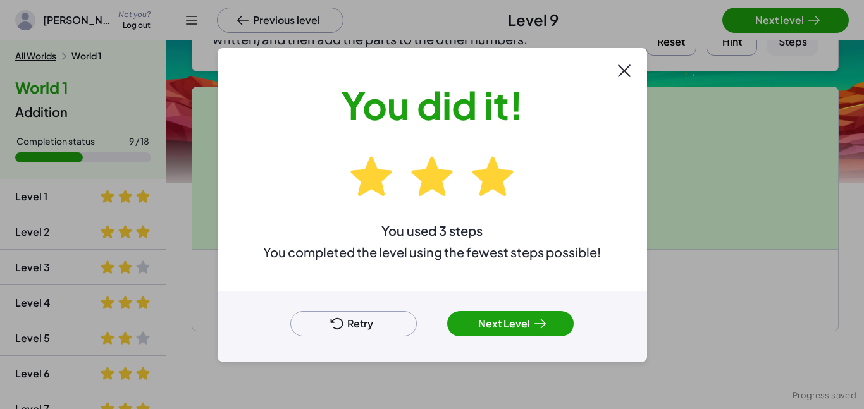
click at [537, 323] on icon at bounding box center [540, 323] width 11 height 9
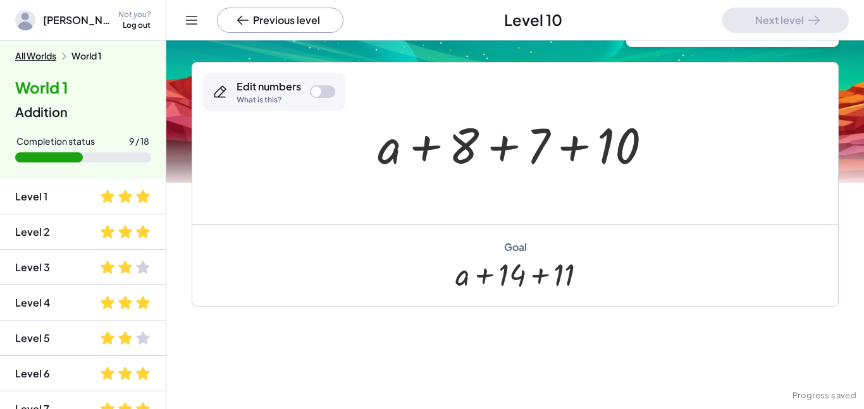
scroll to position [88, 0]
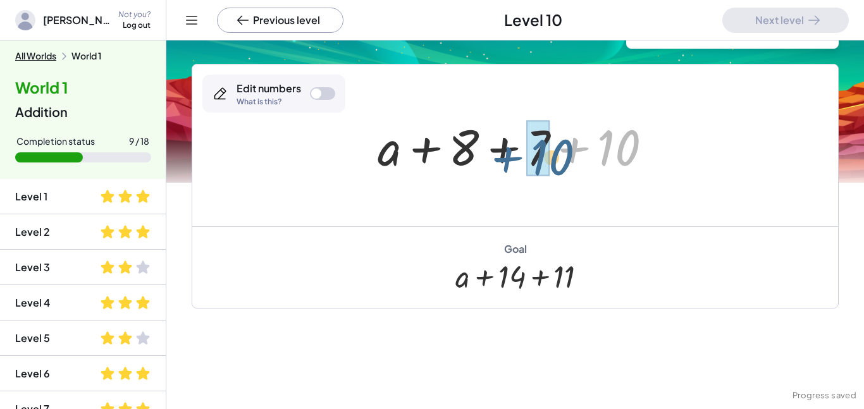
drag, startPoint x: 626, startPoint y: 151, endPoint x: 555, endPoint y: 161, distance: 70.9
click at [555, 161] on div at bounding box center [519, 145] width 297 height 65
